Goal: Task Accomplishment & Management: Manage account settings

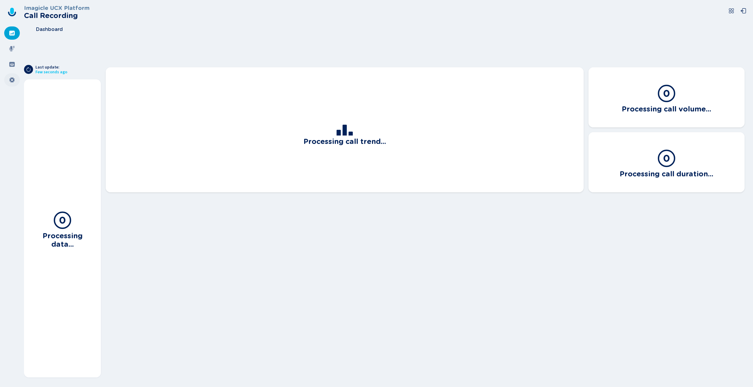
click at [11, 82] on icon at bounding box center [12, 80] width 6 height 6
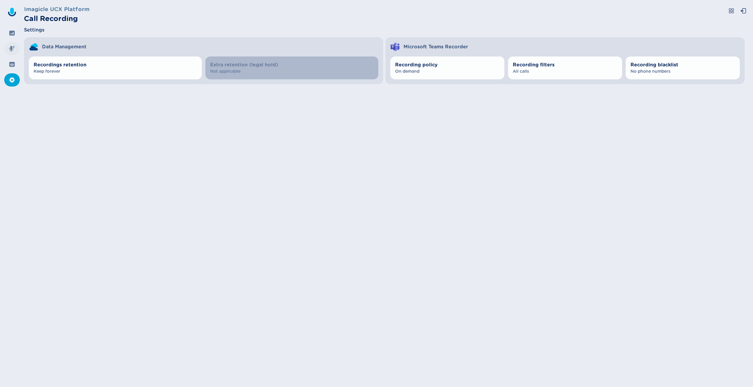
click at [15, 50] on div at bounding box center [12, 48] width 16 height 13
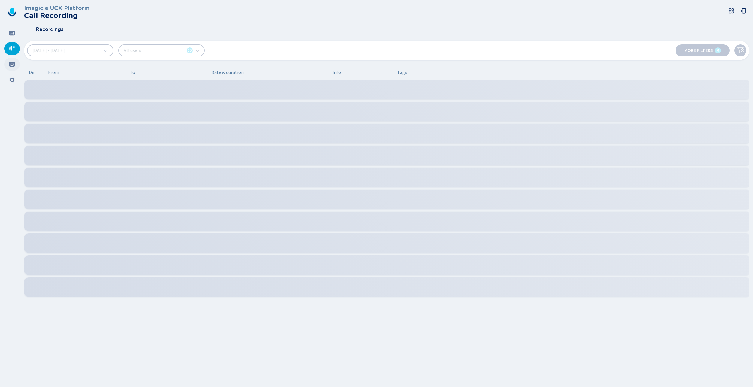
click at [13, 64] on icon at bounding box center [12, 64] width 6 height 6
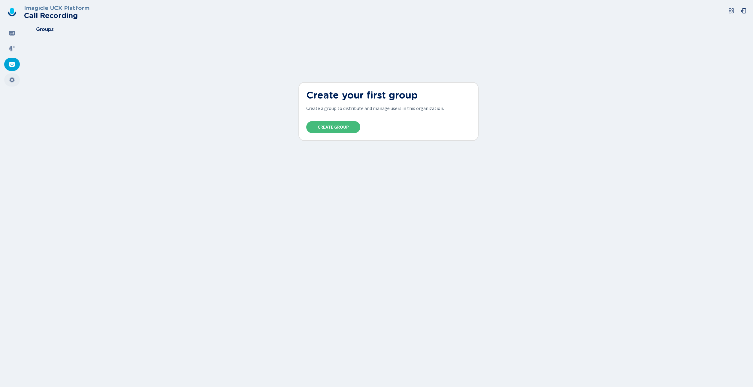
click at [11, 77] on icon at bounding box center [12, 80] width 6 height 6
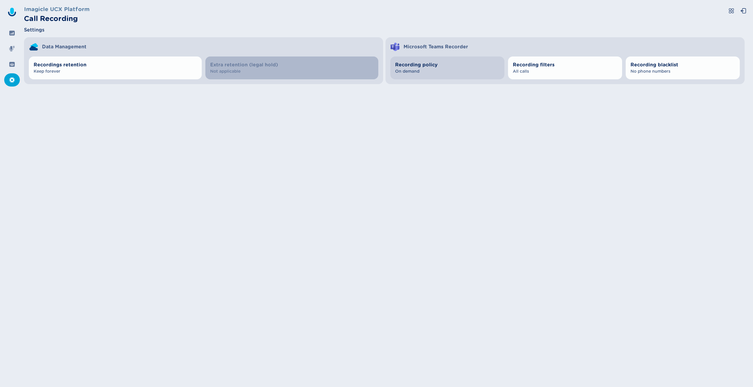
click at [420, 73] on span "On demand" at bounding box center [447, 71] width 104 height 6
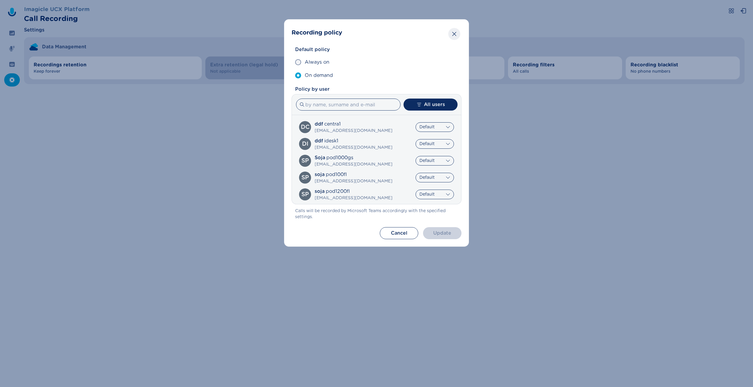
click at [458, 34] on button "Close" at bounding box center [454, 34] width 12 height 12
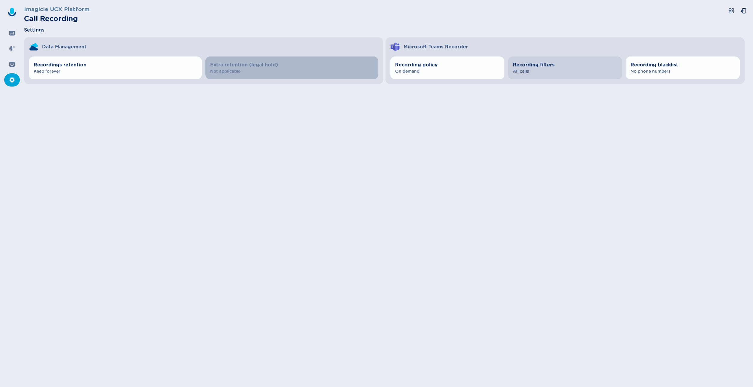
click at [557, 72] on span "All calls" at bounding box center [565, 71] width 104 height 6
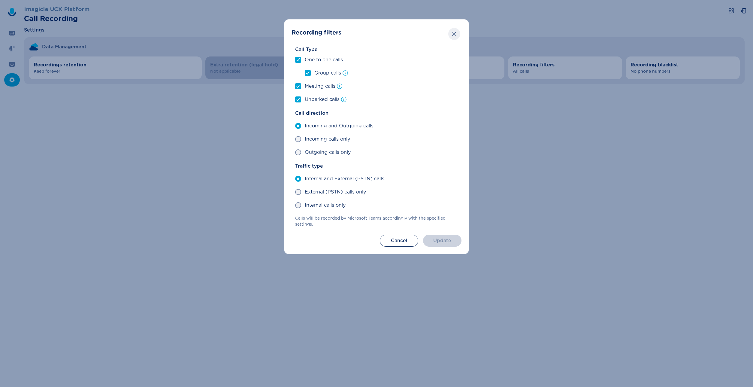
click at [456, 30] on button "Close" at bounding box center [454, 34] width 12 height 12
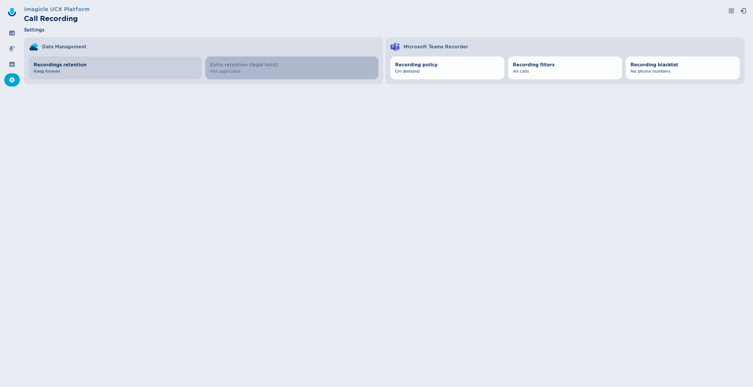
click at [134, 74] on span "Keep forever" at bounding box center [115, 71] width 163 height 6
